Goal: Navigation & Orientation: Find specific page/section

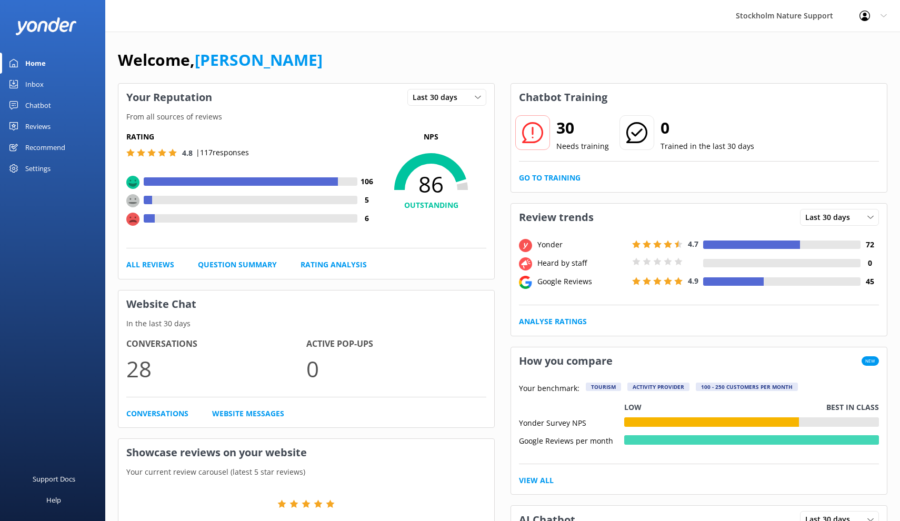
click at [38, 125] on div "Reviews" at bounding box center [37, 126] width 25 height 21
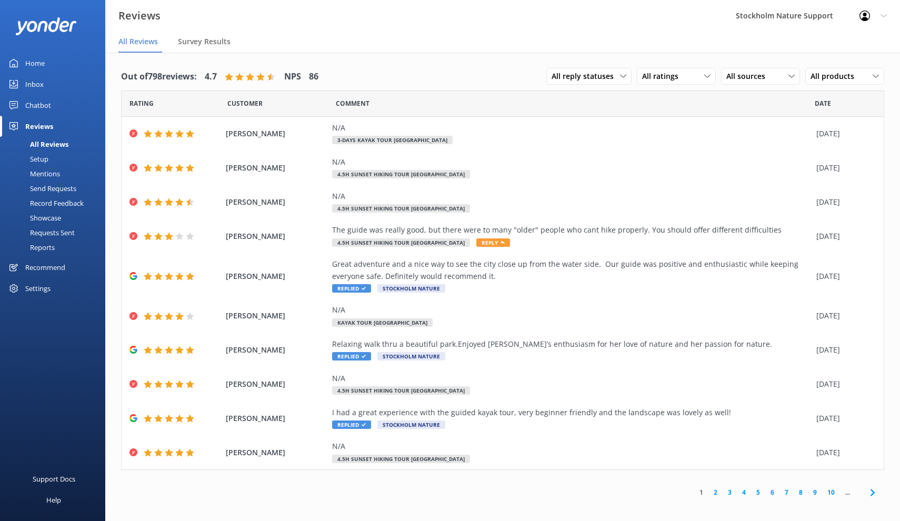
click at [36, 105] on div "Chatbot" at bounding box center [38, 105] width 26 height 21
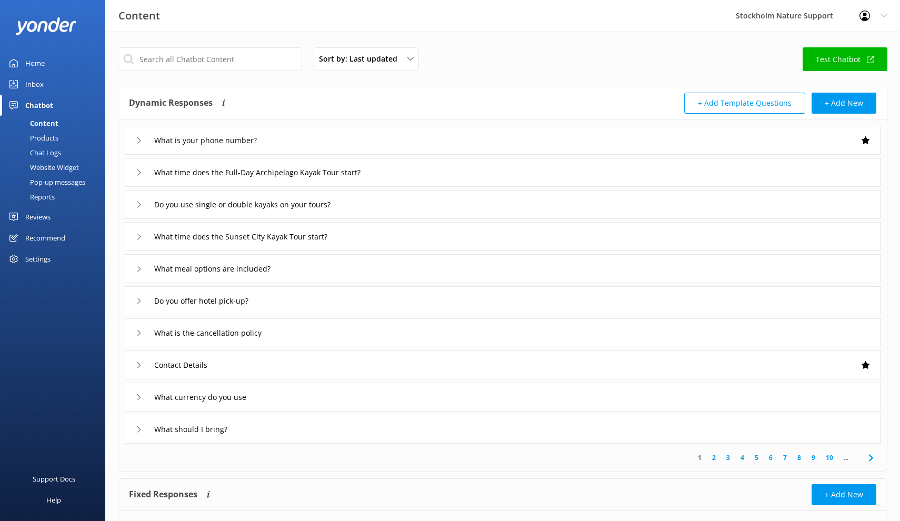
click at [38, 62] on div "Home" at bounding box center [34, 63] width 19 height 21
